Goal: Entertainment & Leisure: Browse casually

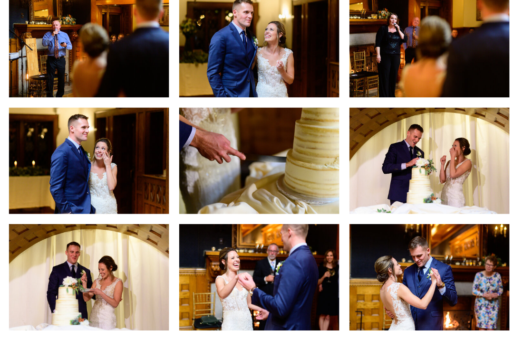
scroll to position [2782, 0]
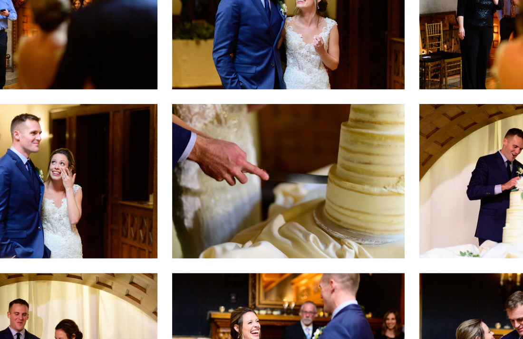
click at [279, 229] on img at bounding box center [261, 279] width 152 height 101
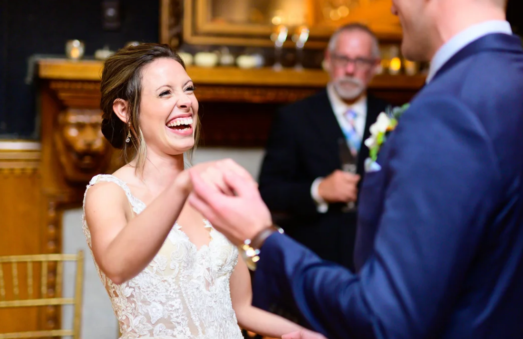
scroll to position [2683, 0]
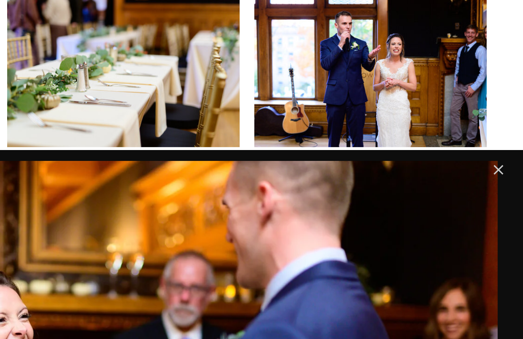
click at [507, 109] on link "Close" at bounding box center [506, 110] width 11 height 11
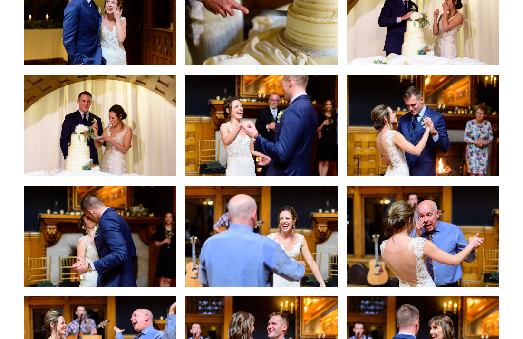
scroll to position [2920, 0]
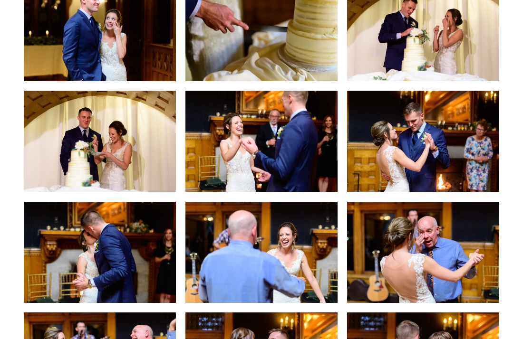
click at [499, 167] on div "View fullsize View fullsize View fullsize" at bounding box center [261, 201] width 491 height 903
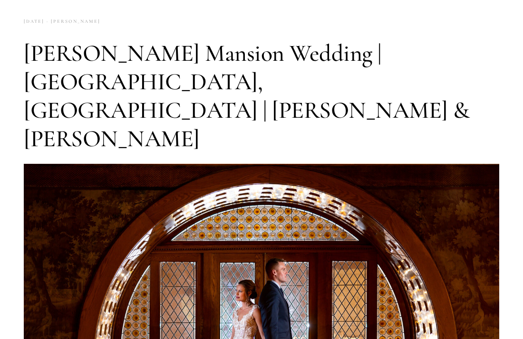
scroll to position [0, 0]
